Goal: Task Accomplishment & Management: Manage account settings

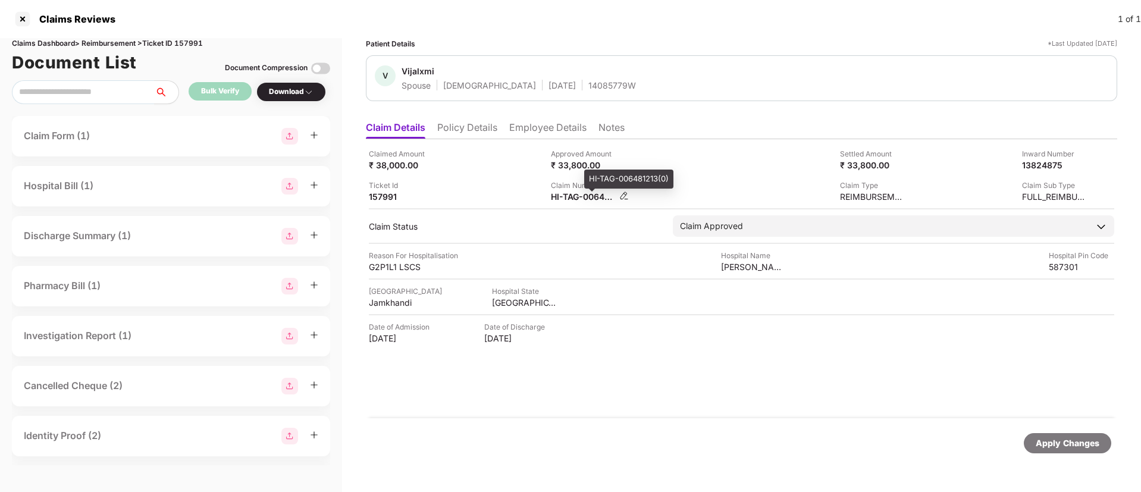
click at [581, 198] on div "HI-TAG-006481213(0)" at bounding box center [583, 196] width 65 height 11
copy div
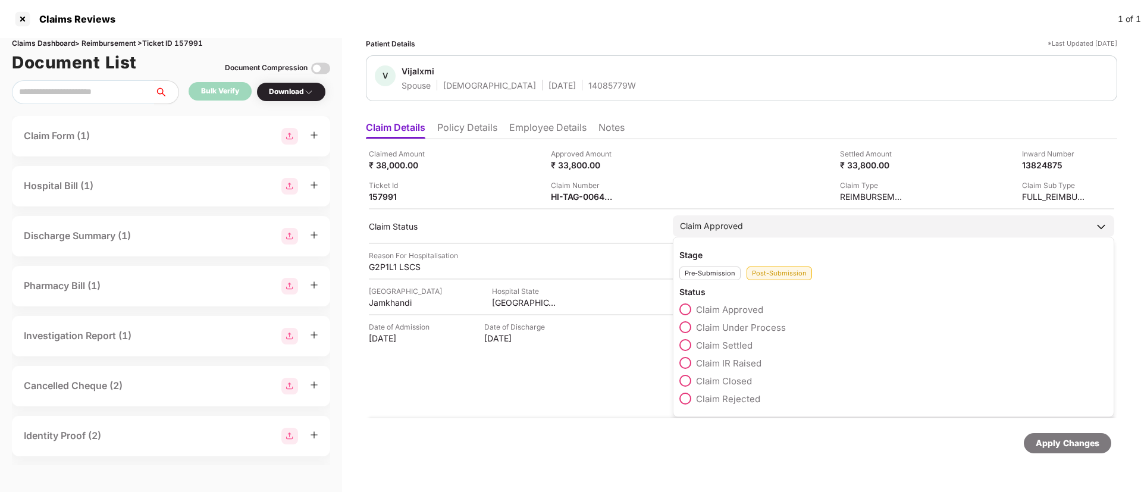
click at [683, 346] on span at bounding box center [686, 345] width 12 height 12
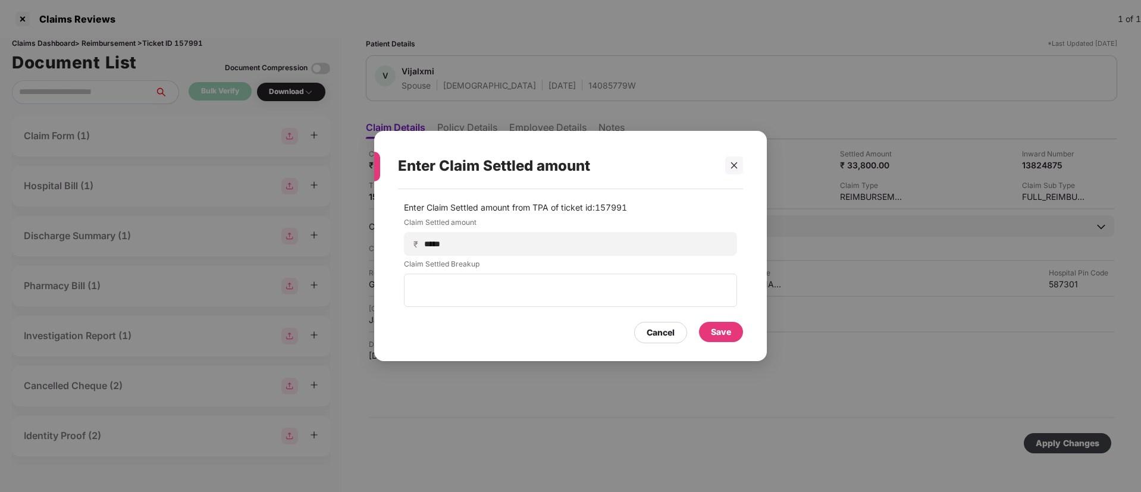
click at [726, 335] on div "Save" at bounding box center [721, 332] width 20 height 13
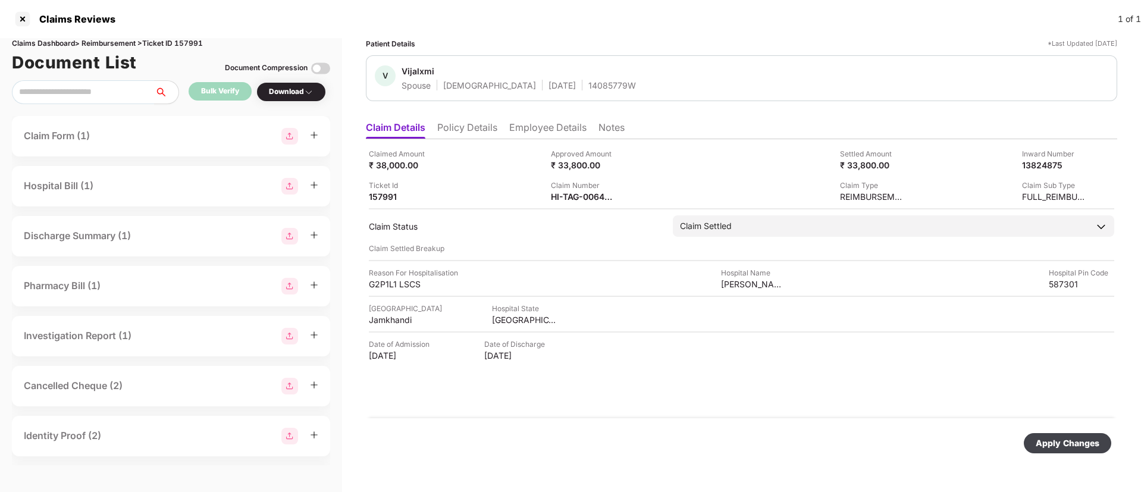
click at [1059, 443] on div "Apply Changes" at bounding box center [1068, 443] width 64 height 13
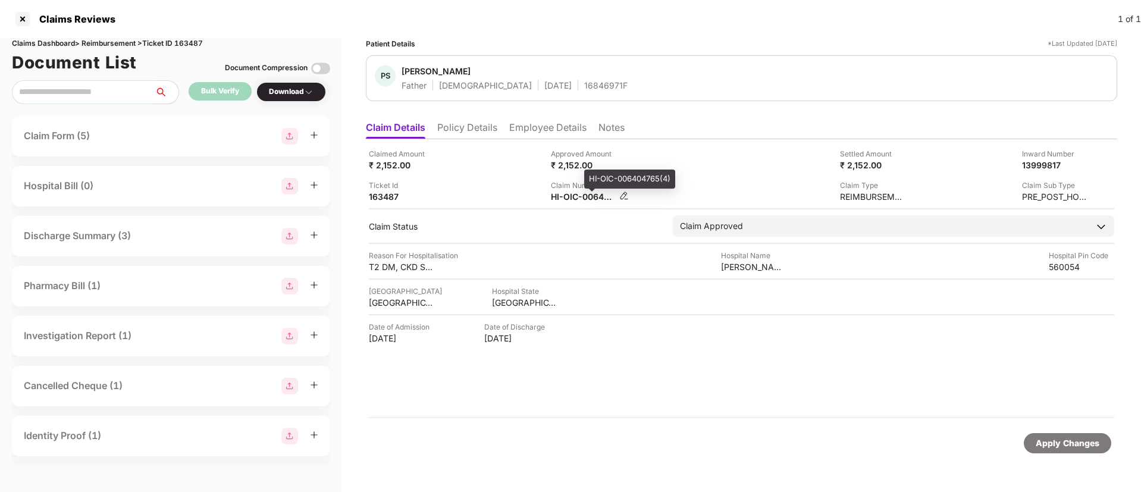
click at [567, 196] on div "HI-OIC-006404765(4)" at bounding box center [583, 196] width 65 height 11
copy div
click at [712, 169] on div "Approved Amount ₹ 2,152.00" at bounding box center [637, 159] width 173 height 23
